Goal: Find specific page/section: Find specific page/section

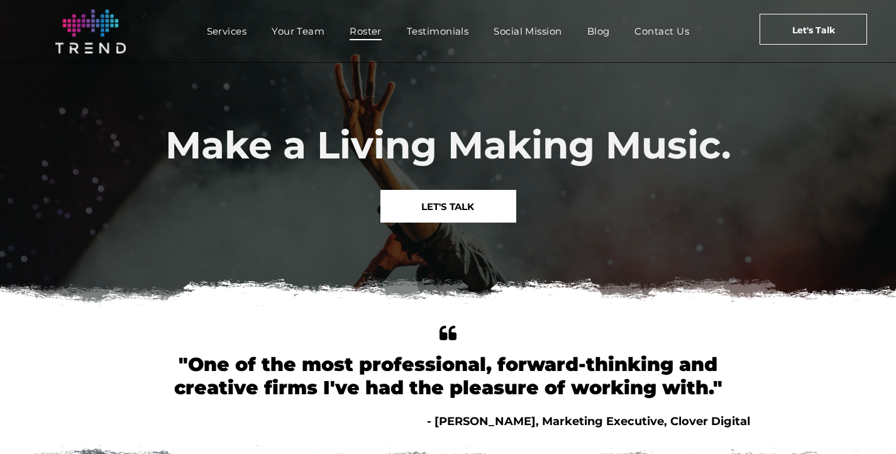
click at [360, 38] on span "Roster" at bounding box center [366, 31] width 32 height 18
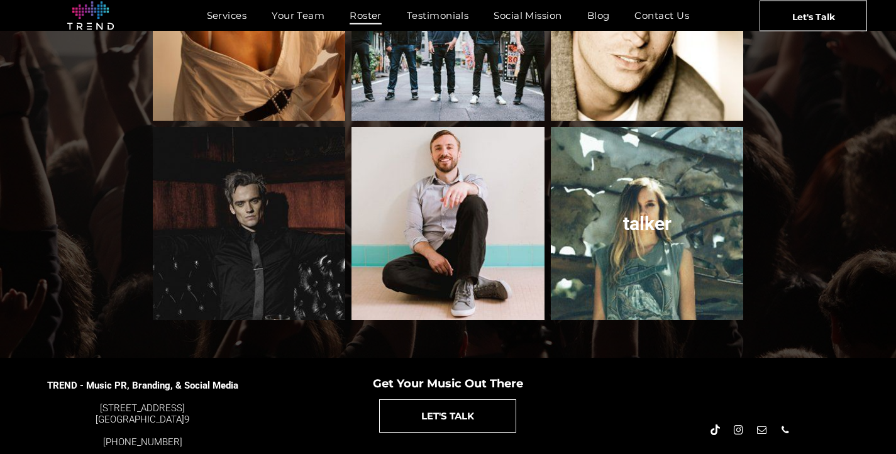
scroll to position [1406, 0]
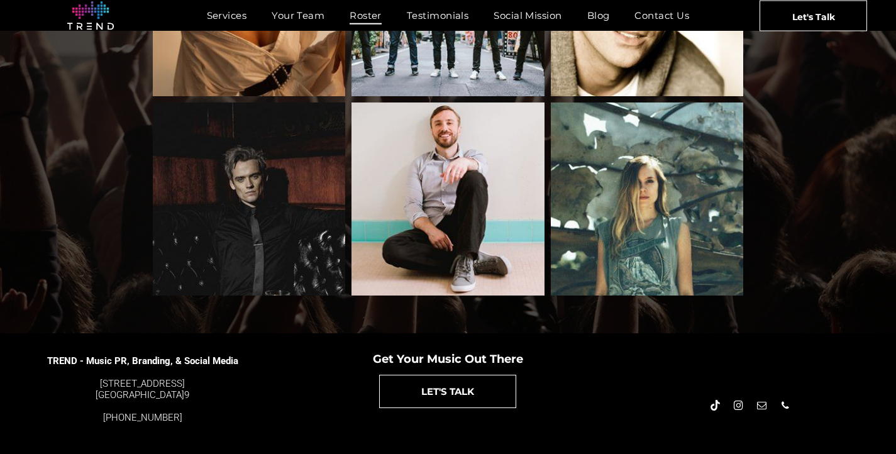
click at [737, 399] on span "instagram" at bounding box center [739, 406] width 14 height 14
